Goal: Information Seeking & Learning: Learn about a topic

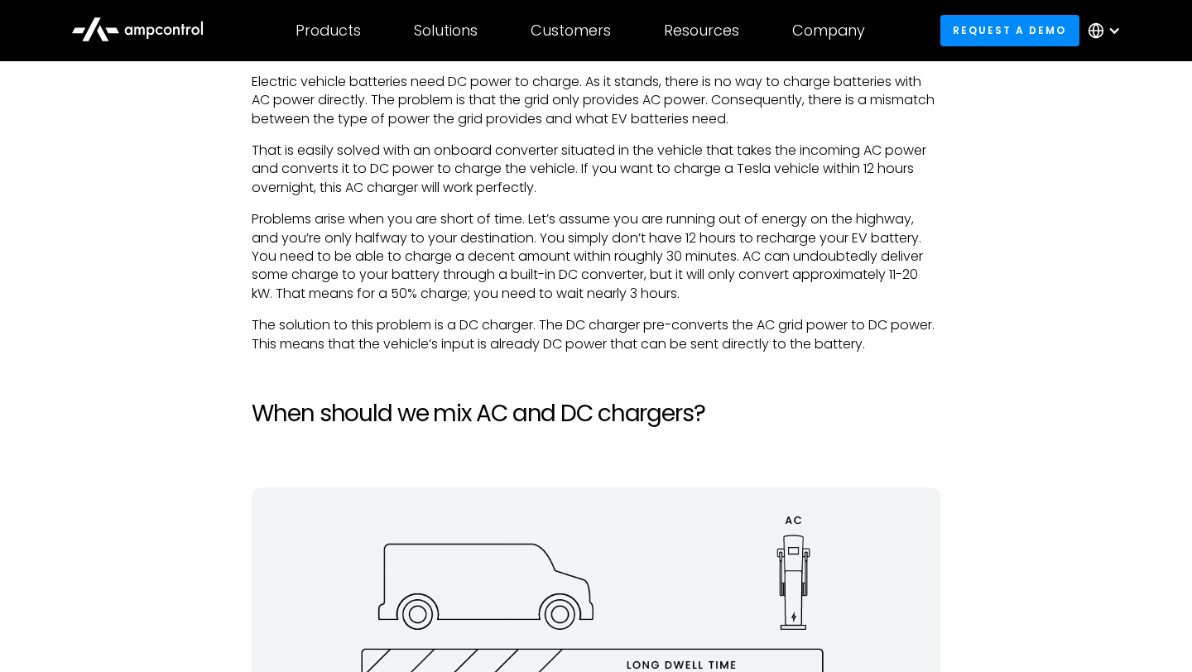
scroll to position [2292, 0]
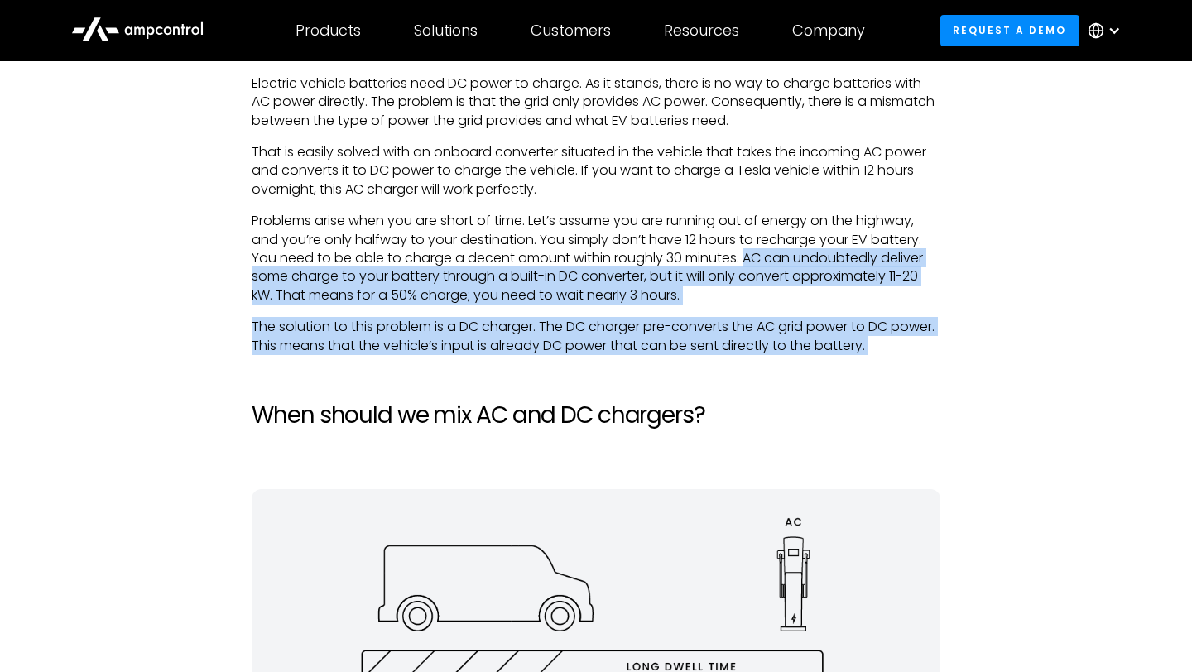
drag, startPoint x: 750, startPoint y: 255, endPoint x: 927, endPoint y: 357, distance: 204.3
copy div "AC can undoubtedly deliver some charge to your battery through a built-in DC co…"
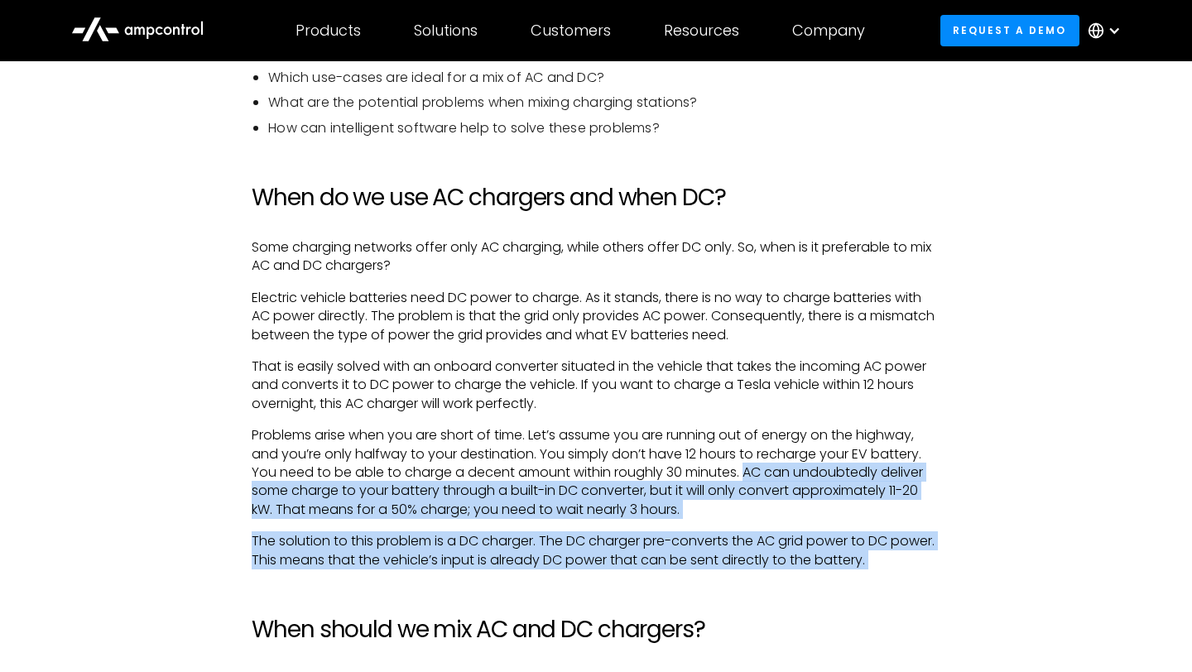
scroll to position [2073, 0]
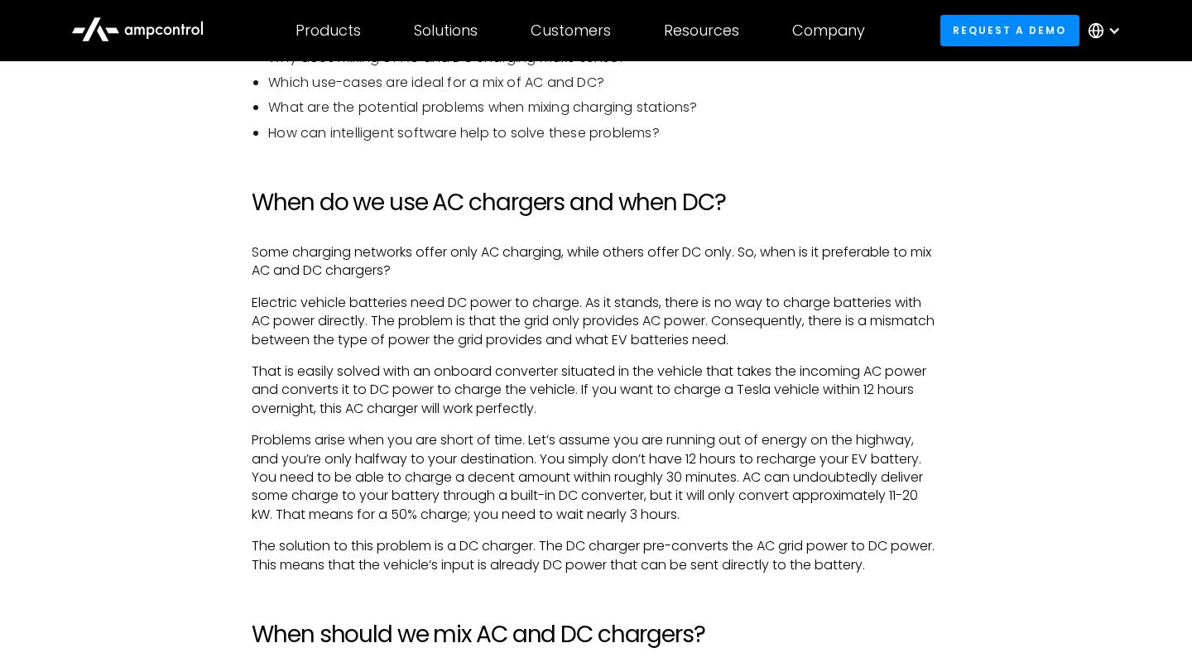
click at [380, 245] on p "Some charging networks offer only AC charging, while others offer DC only. So, …" at bounding box center [596, 261] width 688 height 37
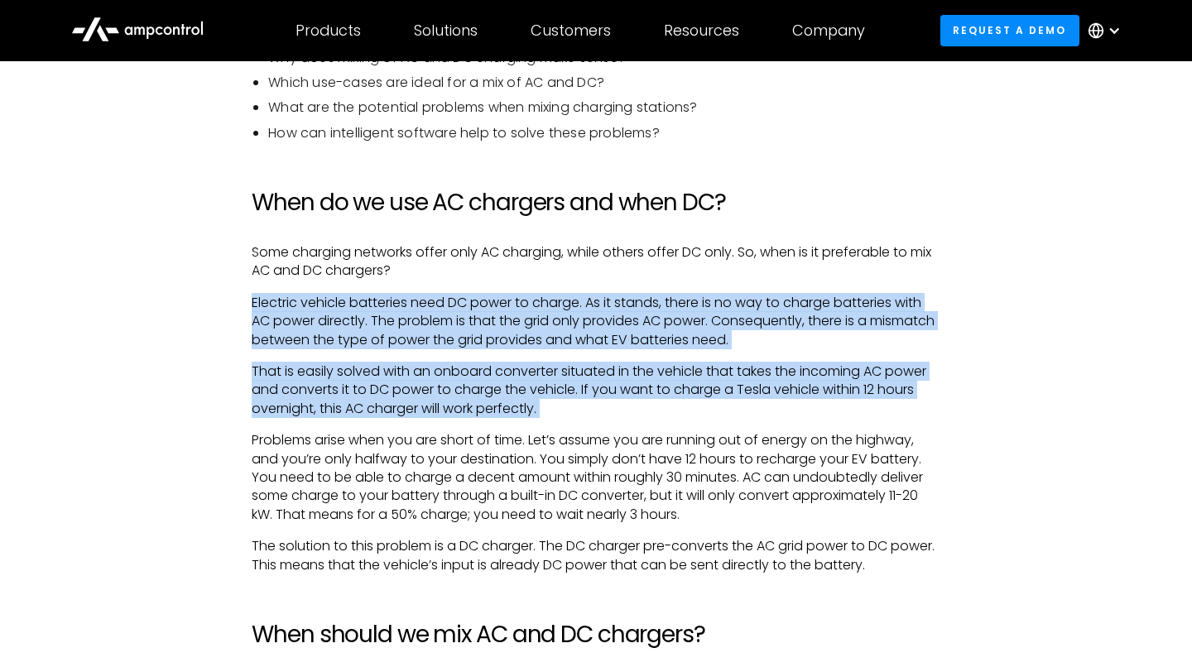
drag, startPoint x: 245, startPoint y: 298, endPoint x: 926, endPoint y: 419, distance: 692.0
copy div "Electric vehicle batteries need DC power to charge. As it stands, there is no w…"
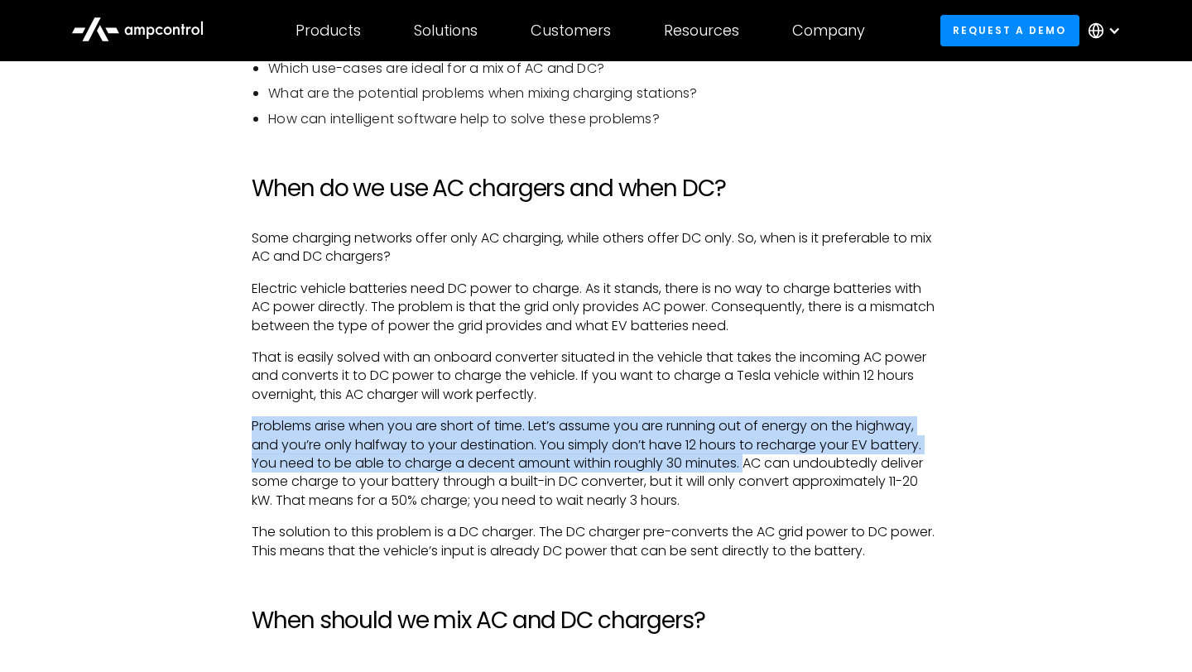
drag, startPoint x: 254, startPoint y: 424, endPoint x: 749, endPoint y: 468, distance: 497.0
click at [749, 468] on p "Problems arise when you are short of time. Let’s assume you are running out of …" at bounding box center [596, 463] width 688 height 93
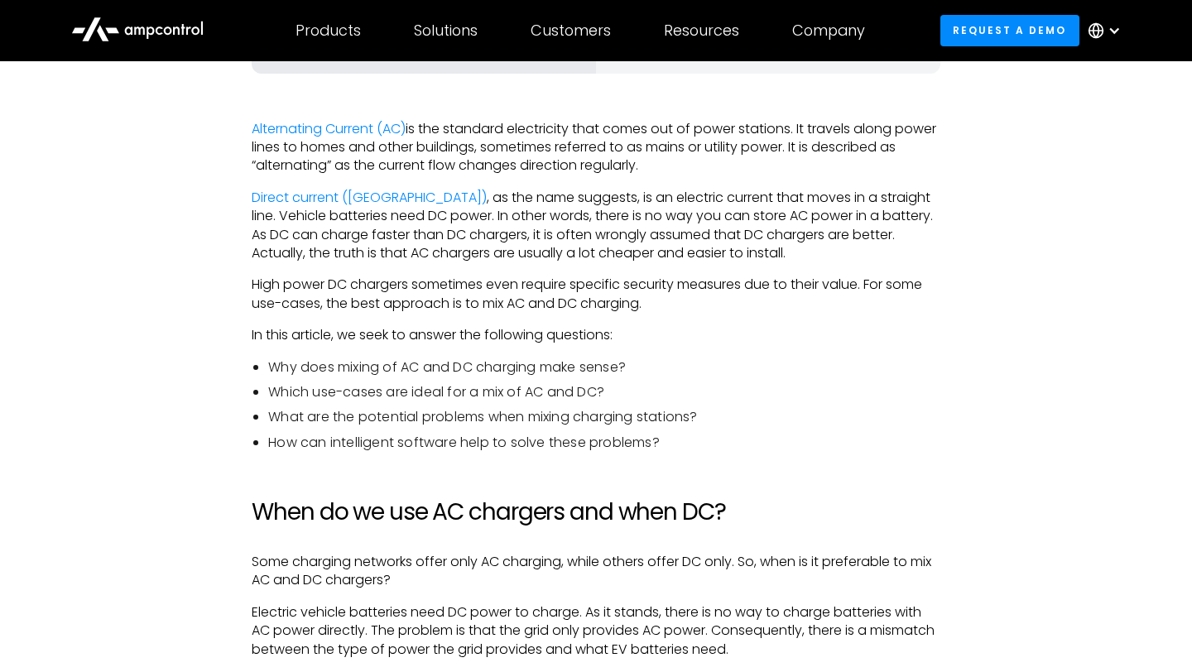
scroll to position [1300, 0]
